Goal: Transaction & Acquisition: Register for event/course

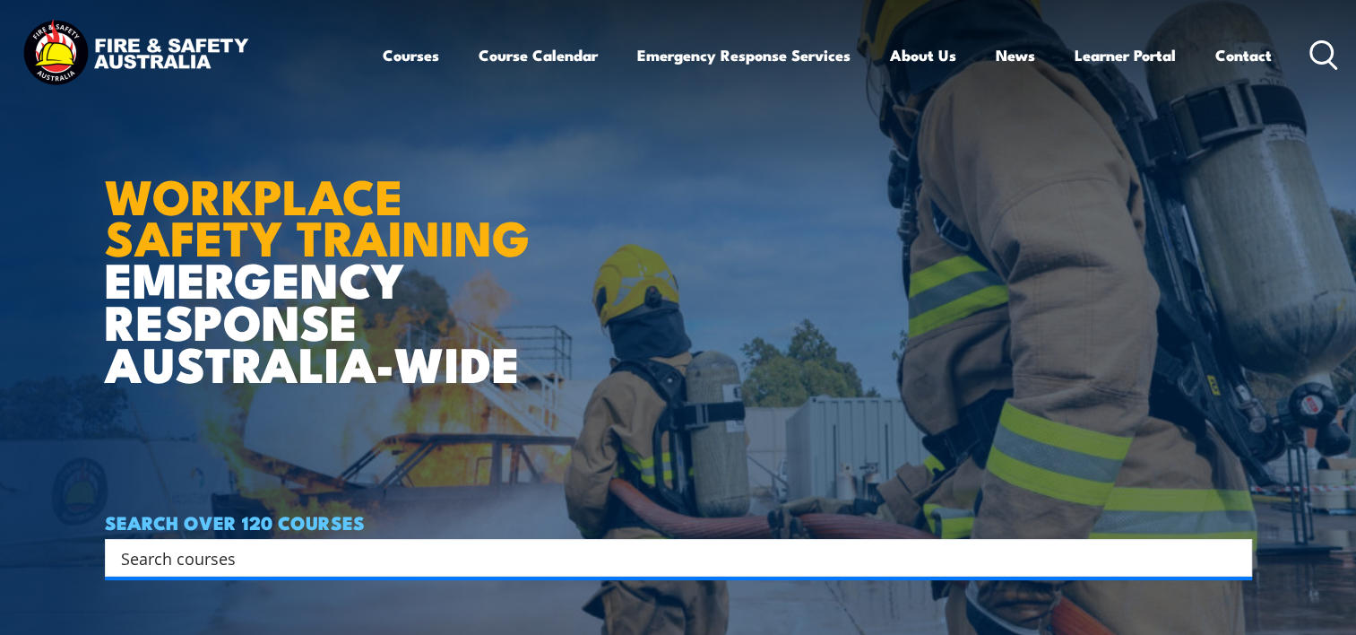
click at [398, 563] on input "Search input" at bounding box center [667, 557] width 1092 height 27
type input "first aid"
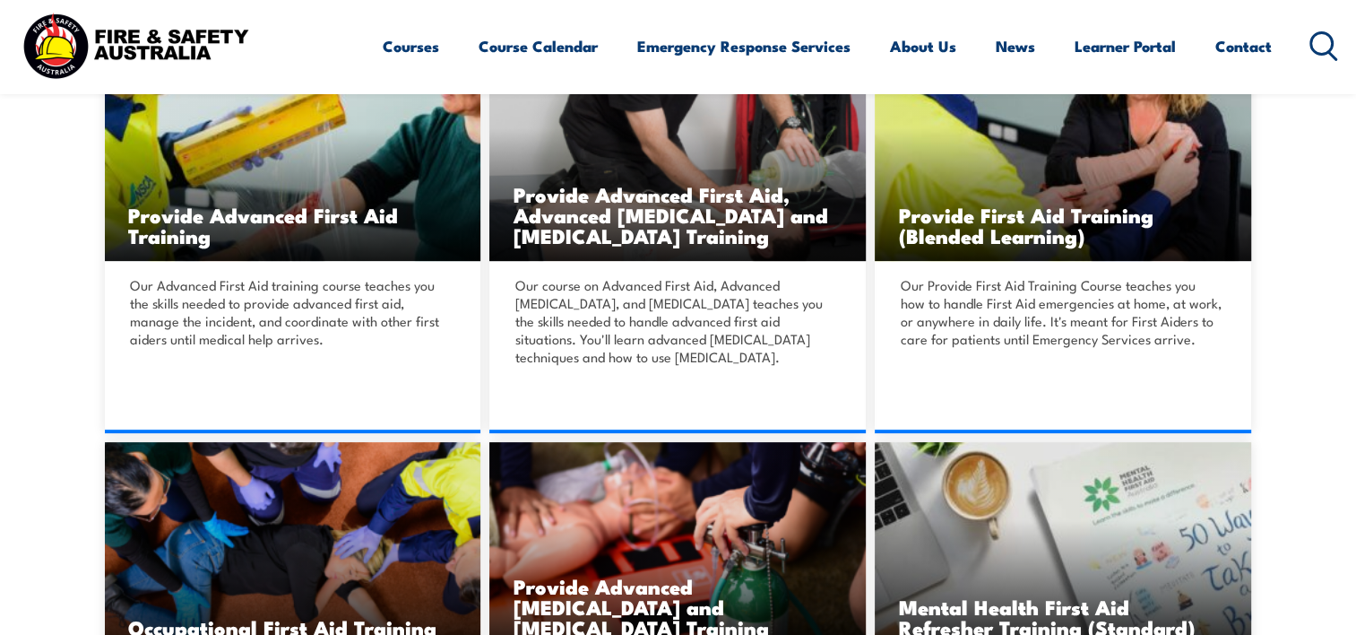
scroll to position [538, 0]
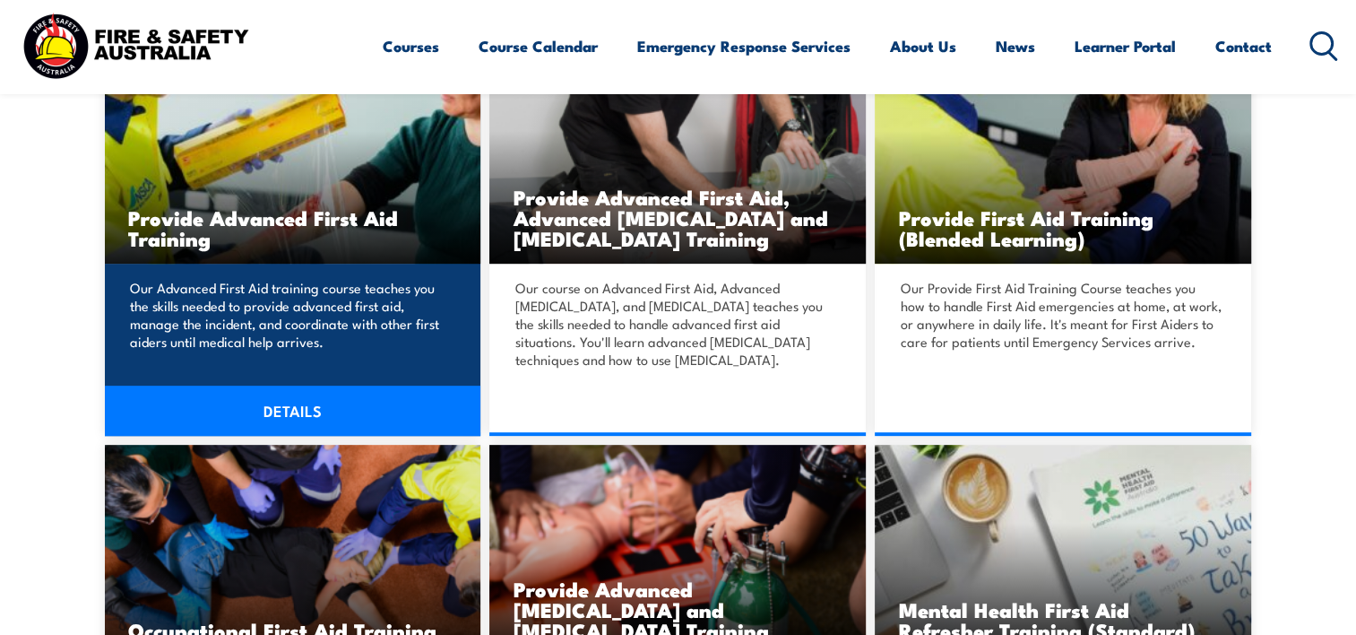
click at [276, 244] on h3 "Provide Advanced First Aid Training" at bounding box center [293, 227] width 330 height 41
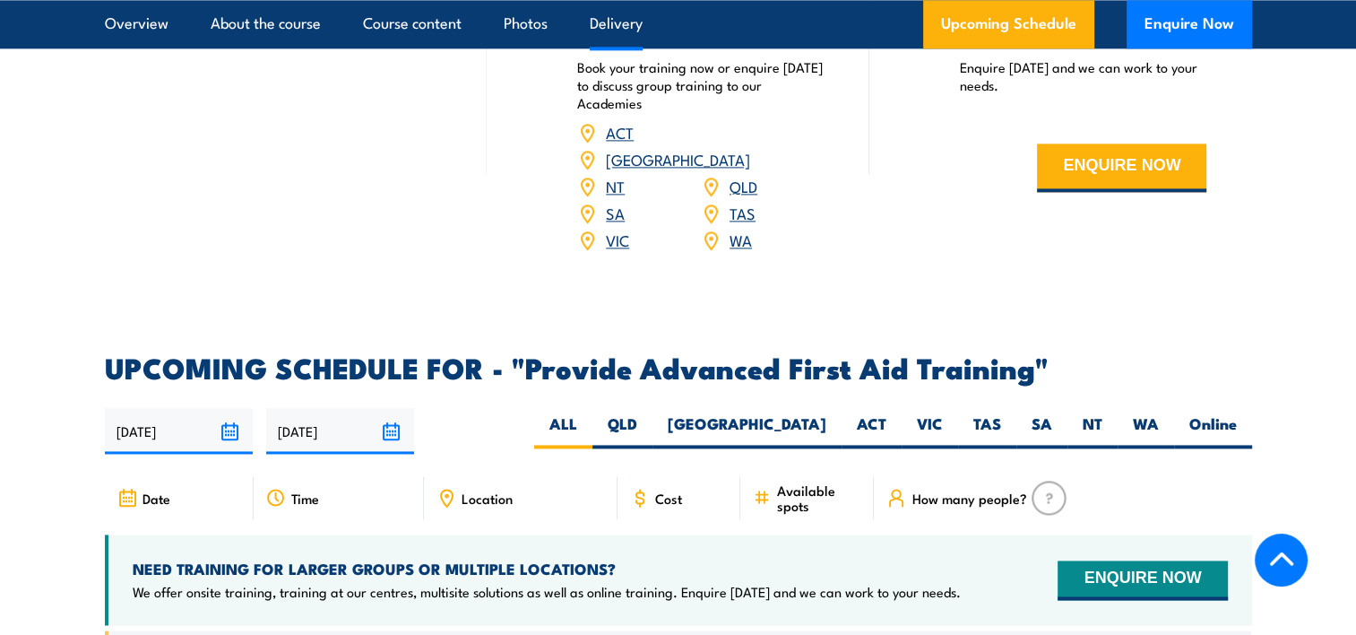
scroll to position [2241, 0]
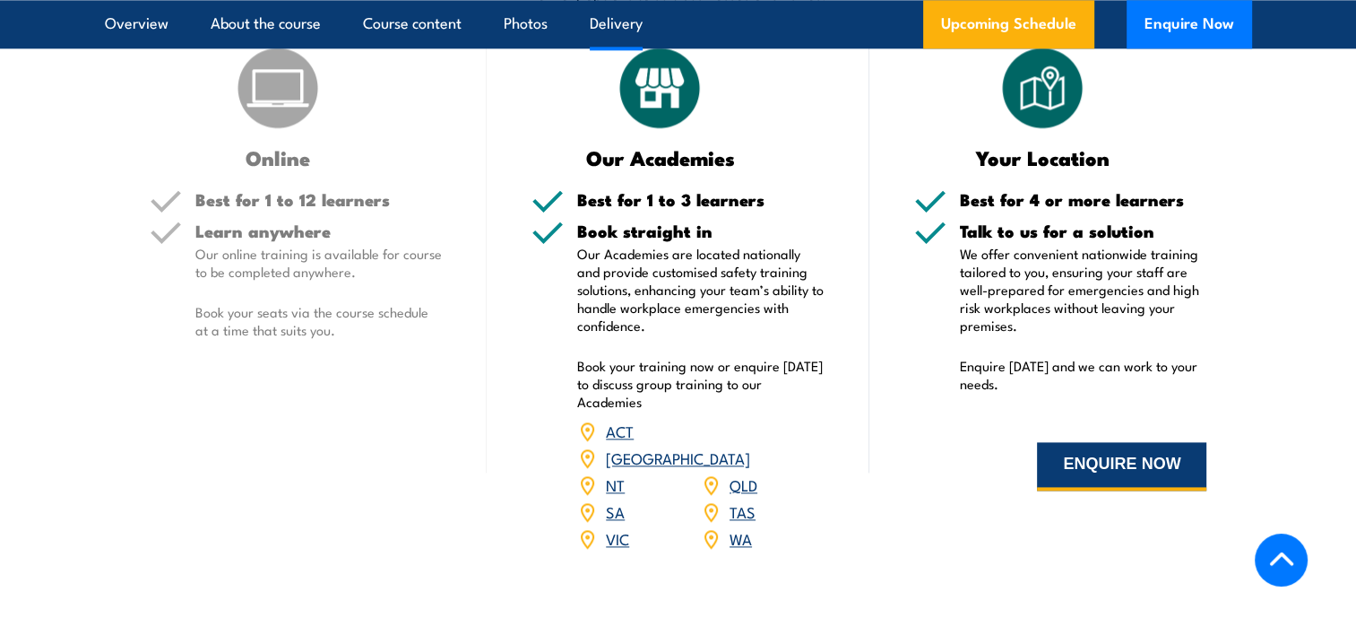
click at [1077, 460] on button "ENQUIRE NOW" at bounding box center [1121, 466] width 169 height 48
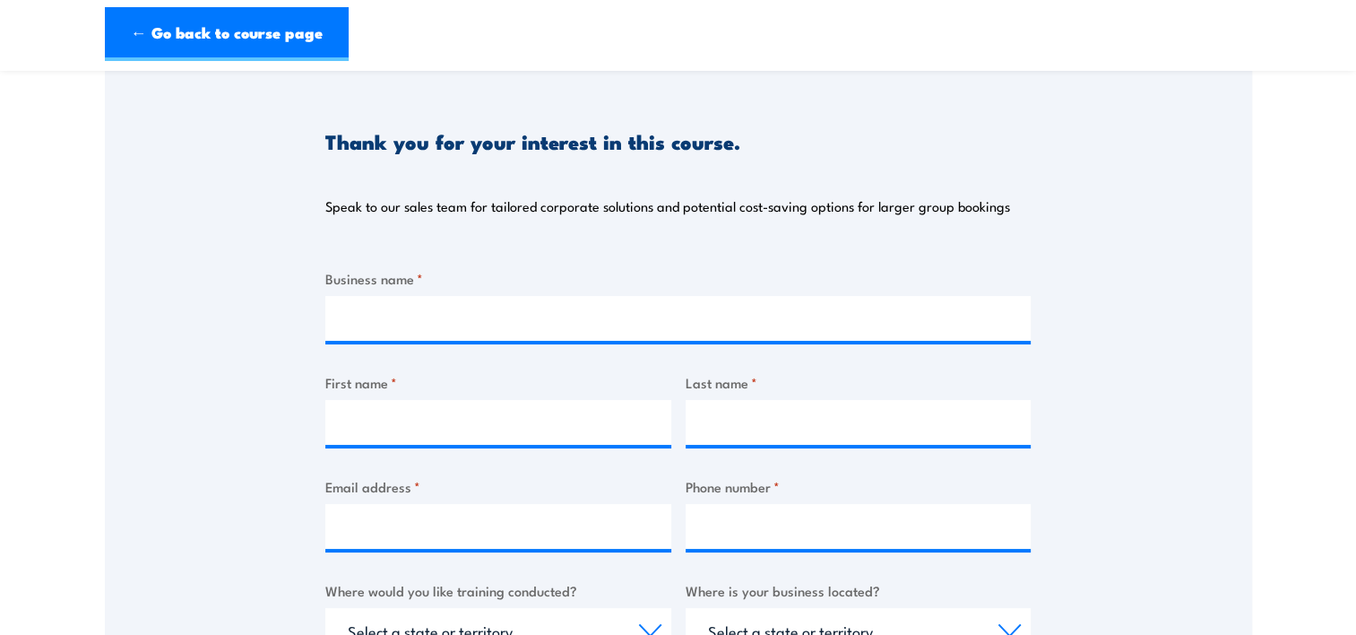
scroll to position [448, 0]
